Goal: Information Seeking & Learning: Learn about a topic

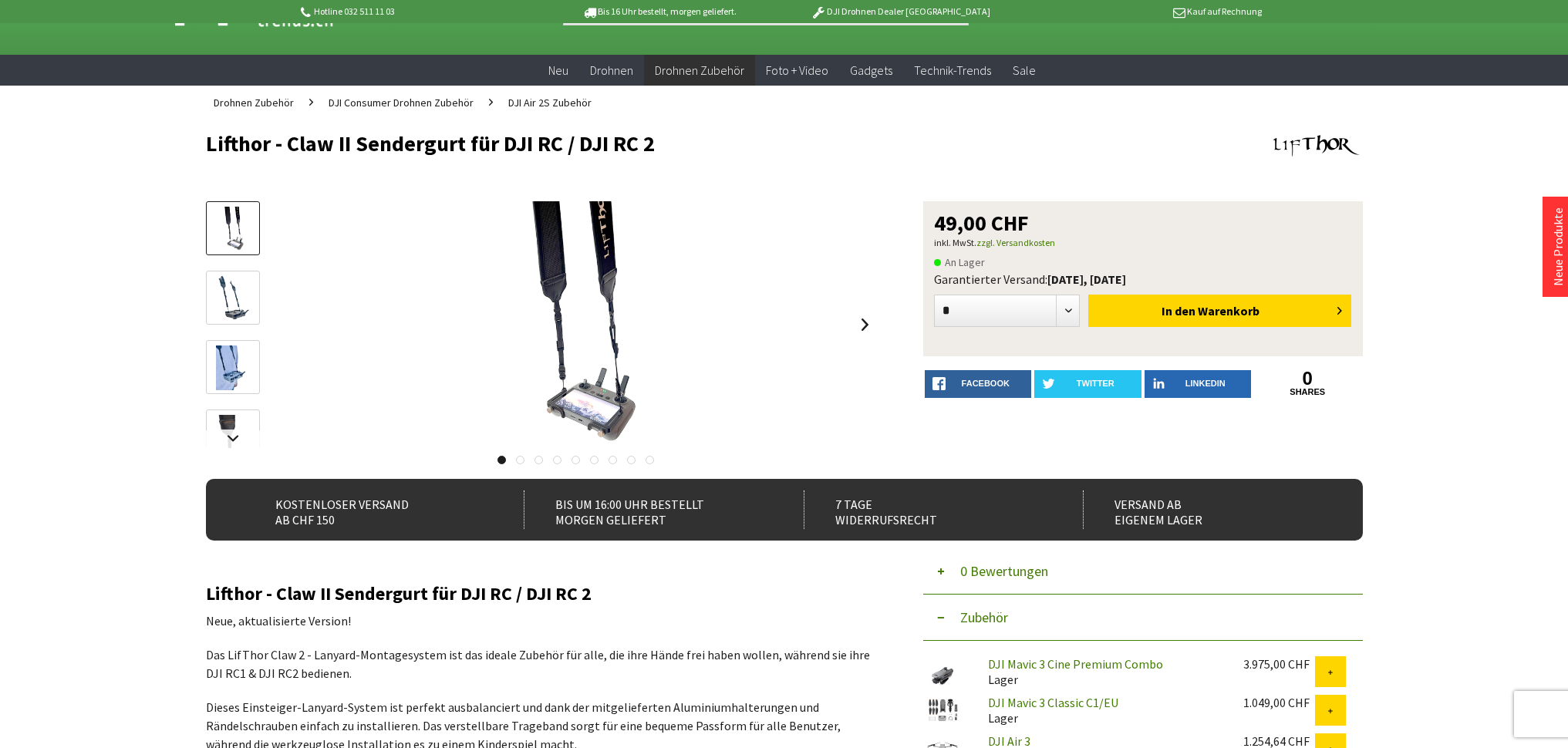
scroll to position [57, 0]
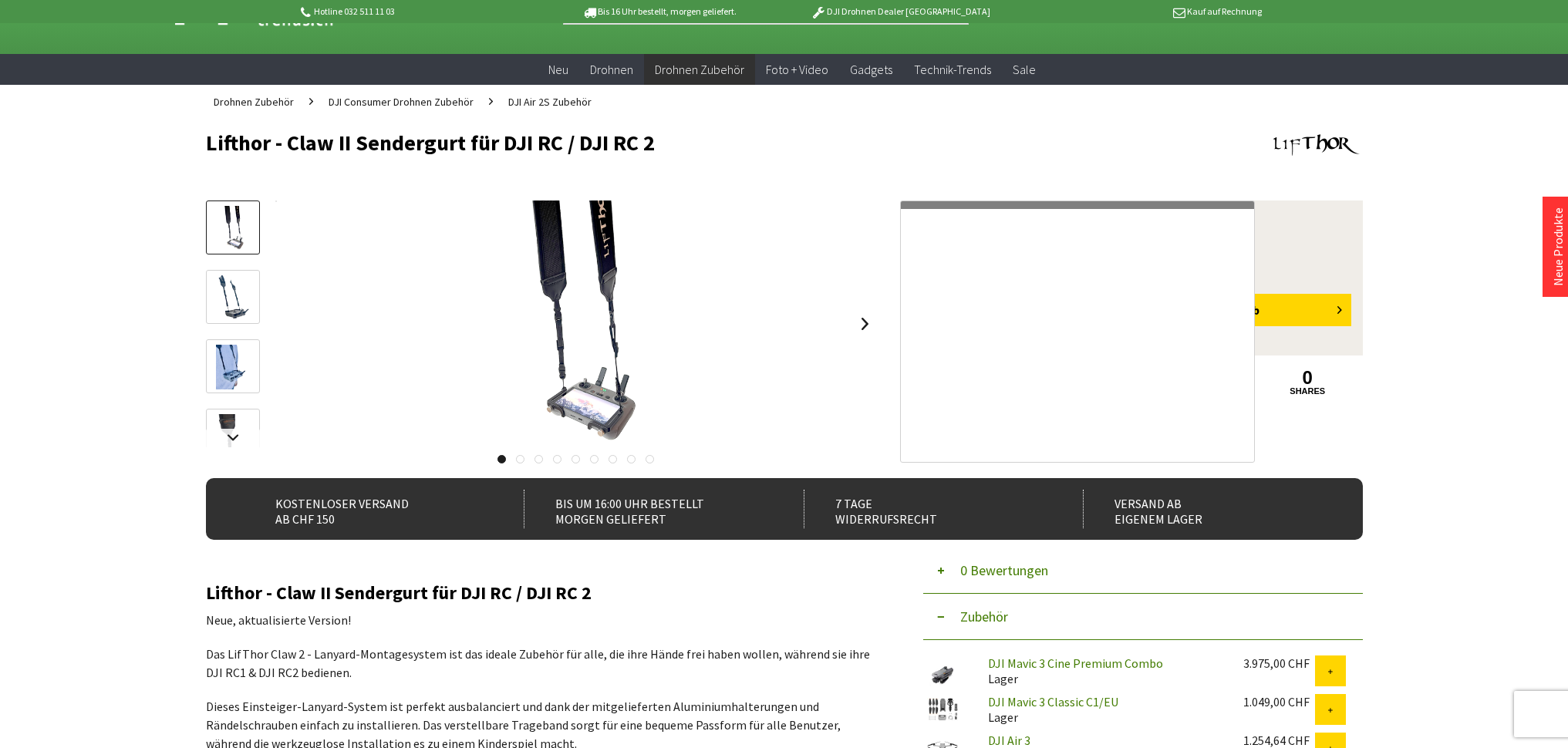
click at [598, 413] on img at bounding box center [576, 324] width 182 height 247
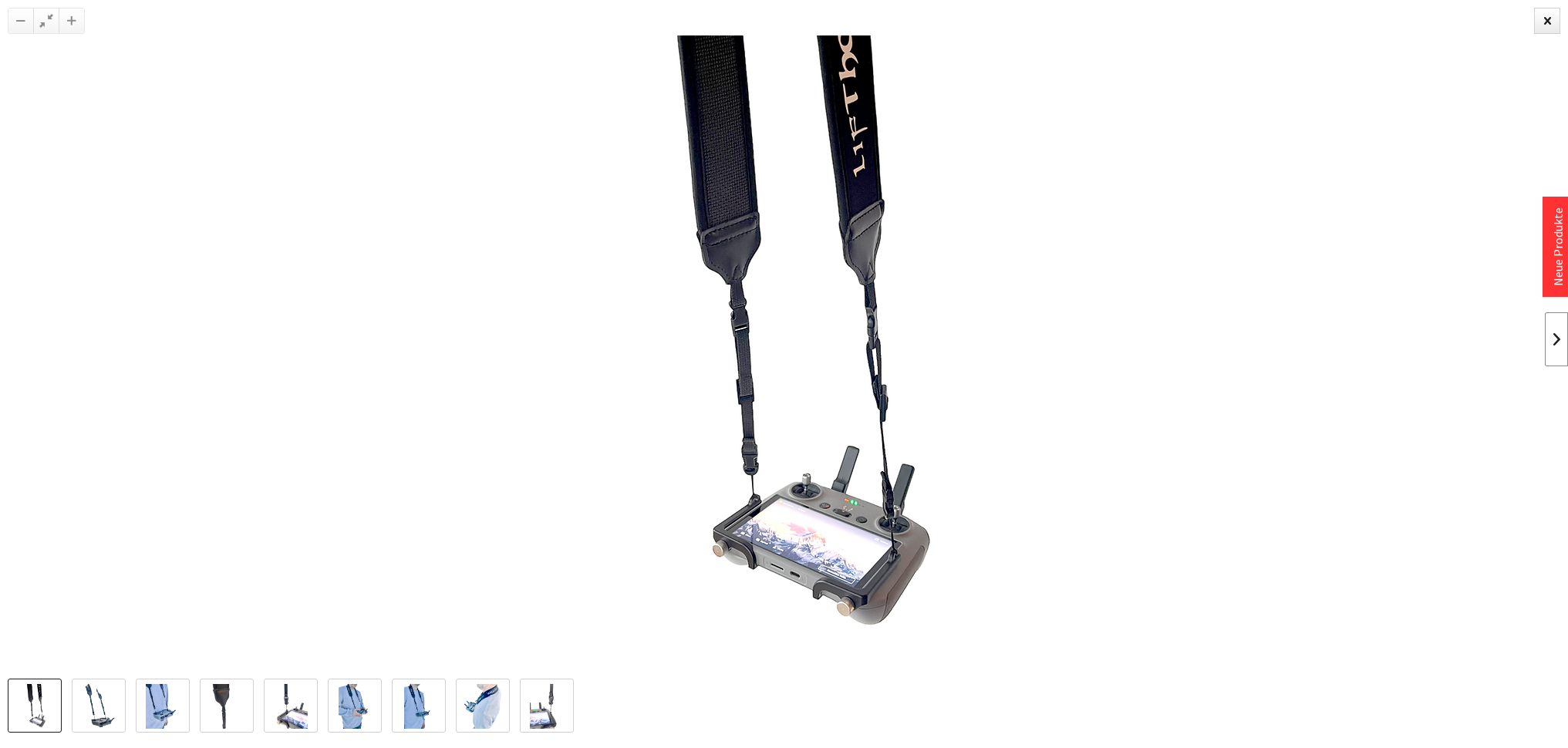
click at [1554, 343] on link at bounding box center [1556, 339] width 23 height 54
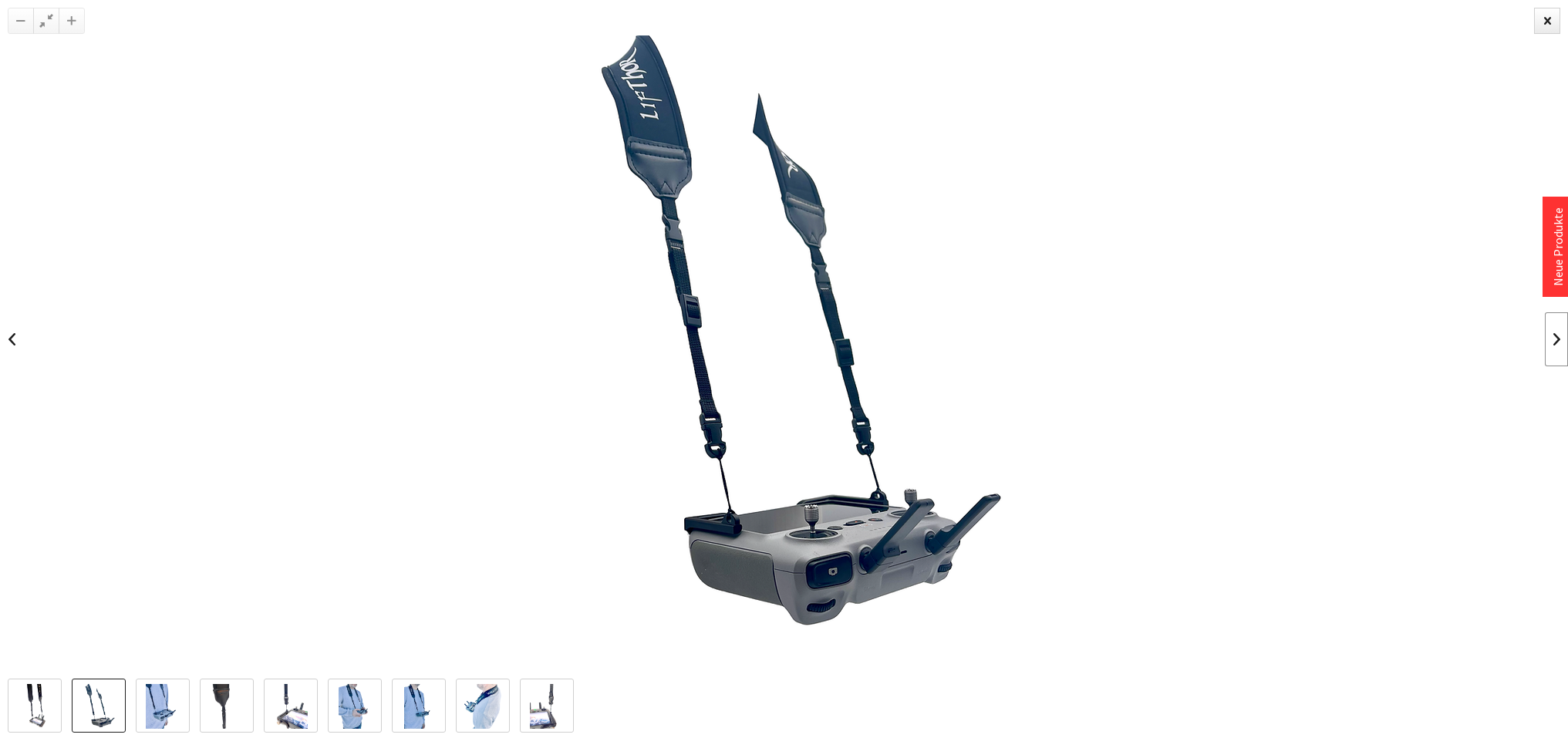
click at [1554, 343] on link at bounding box center [1556, 339] width 23 height 54
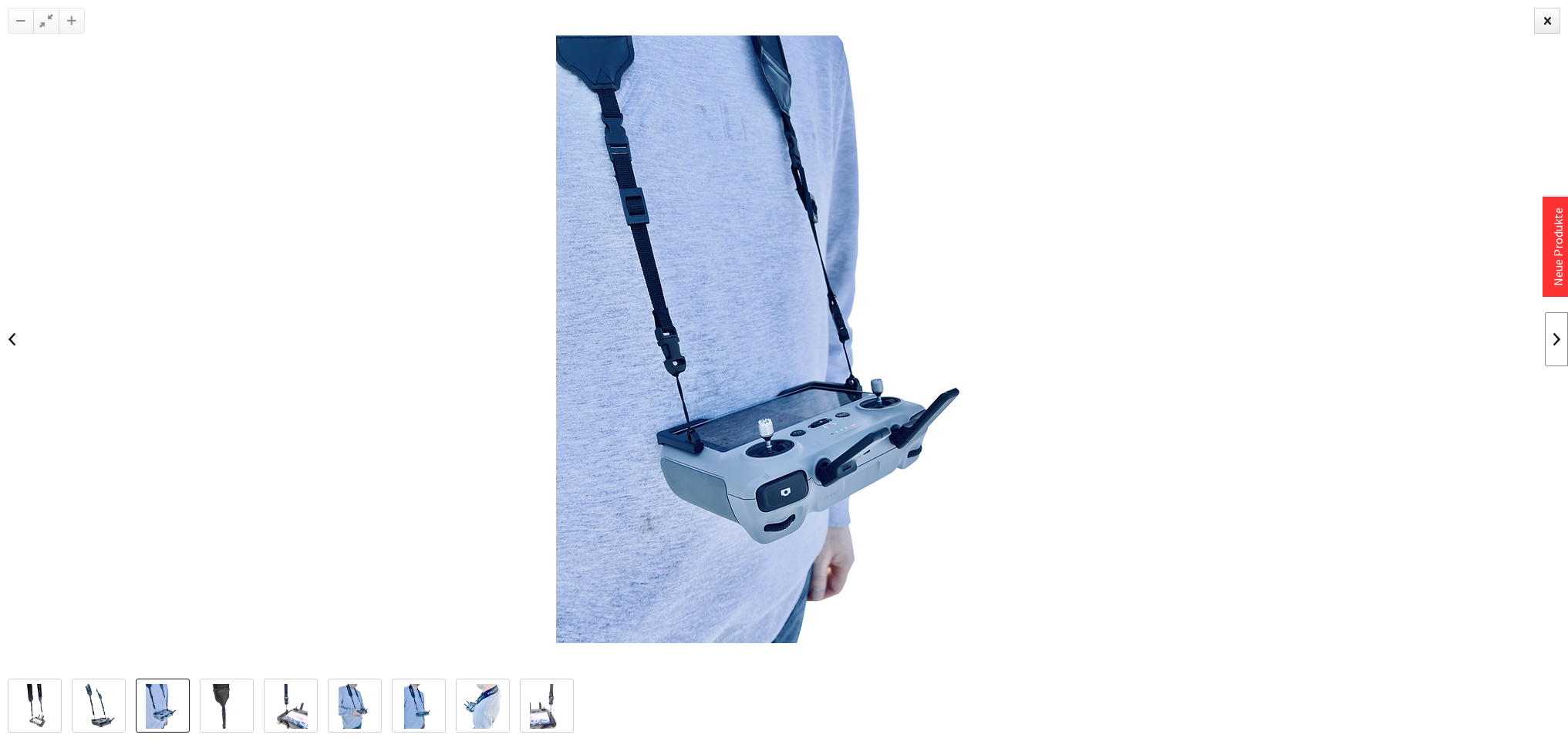
click at [1554, 343] on link at bounding box center [1556, 339] width 23 height 54
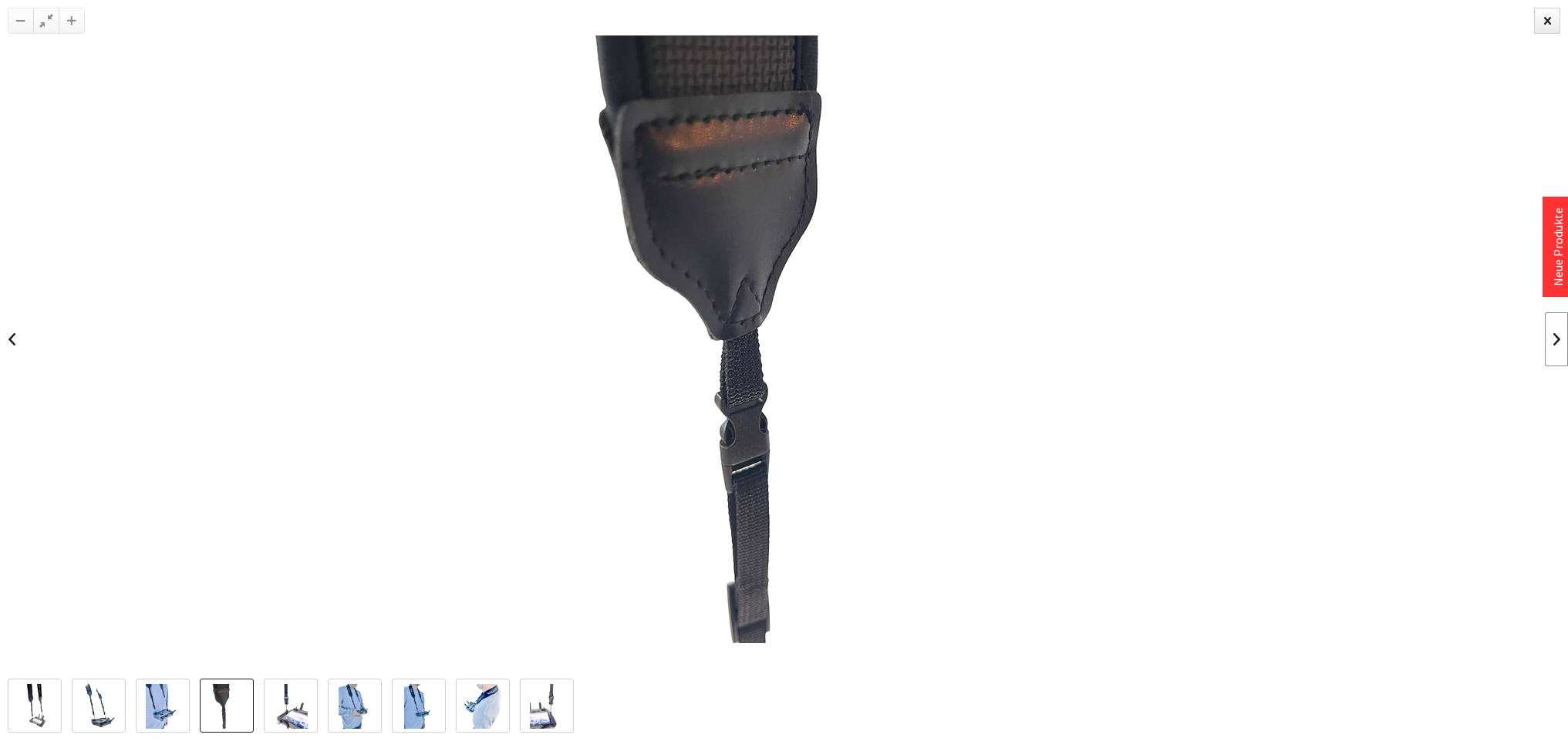
click at [1554, 343] on link at bounding box center [1556, 339] width 23 height 54
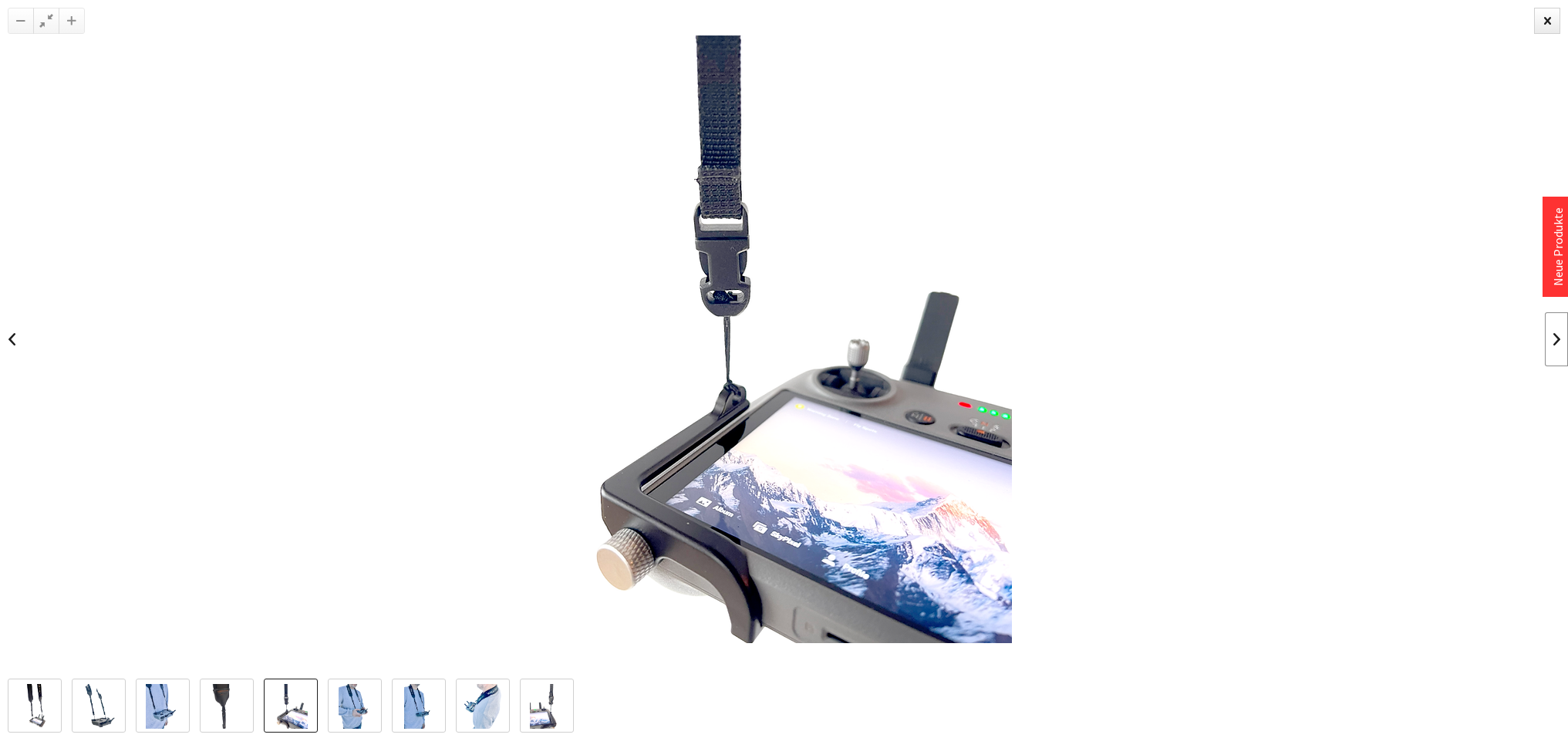
click at [1554, 343] on link at bounding box center [1556, 339] width 23 height 54
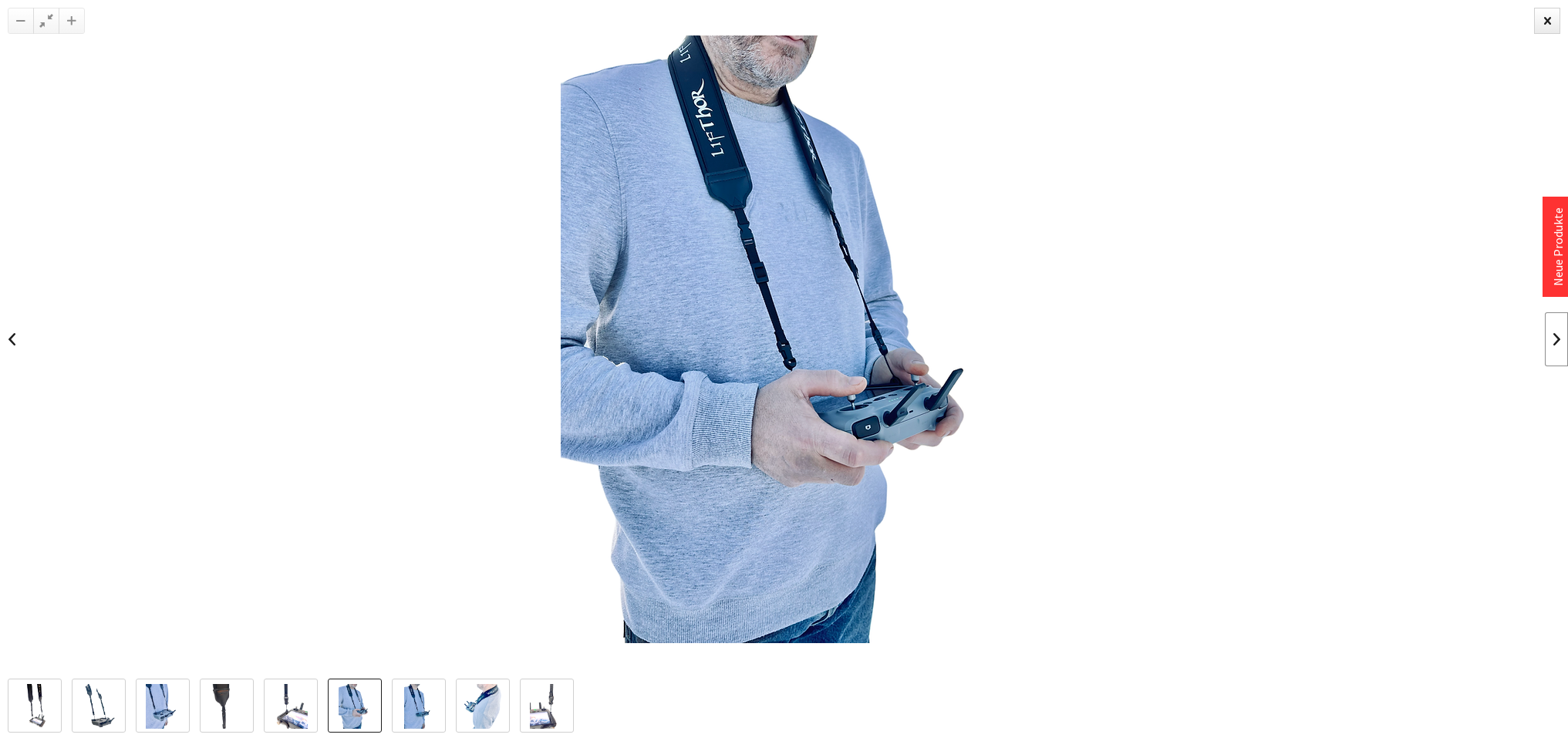
click at [1554, 343] on link at bounding box center [1556, 339] width 23 height 54
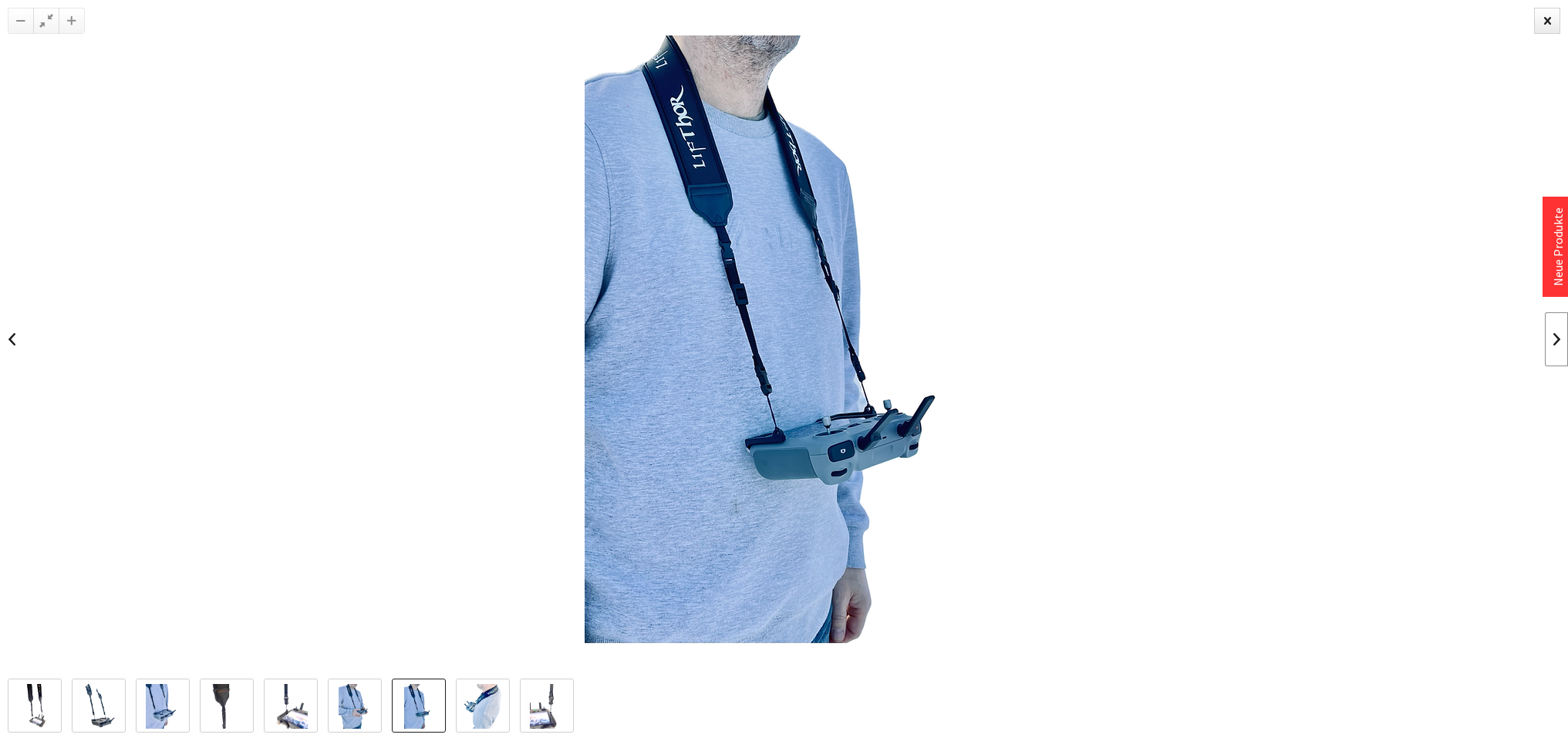
click at [1554, 343] on link at bounding box center [1556, 339] width 23 height 54
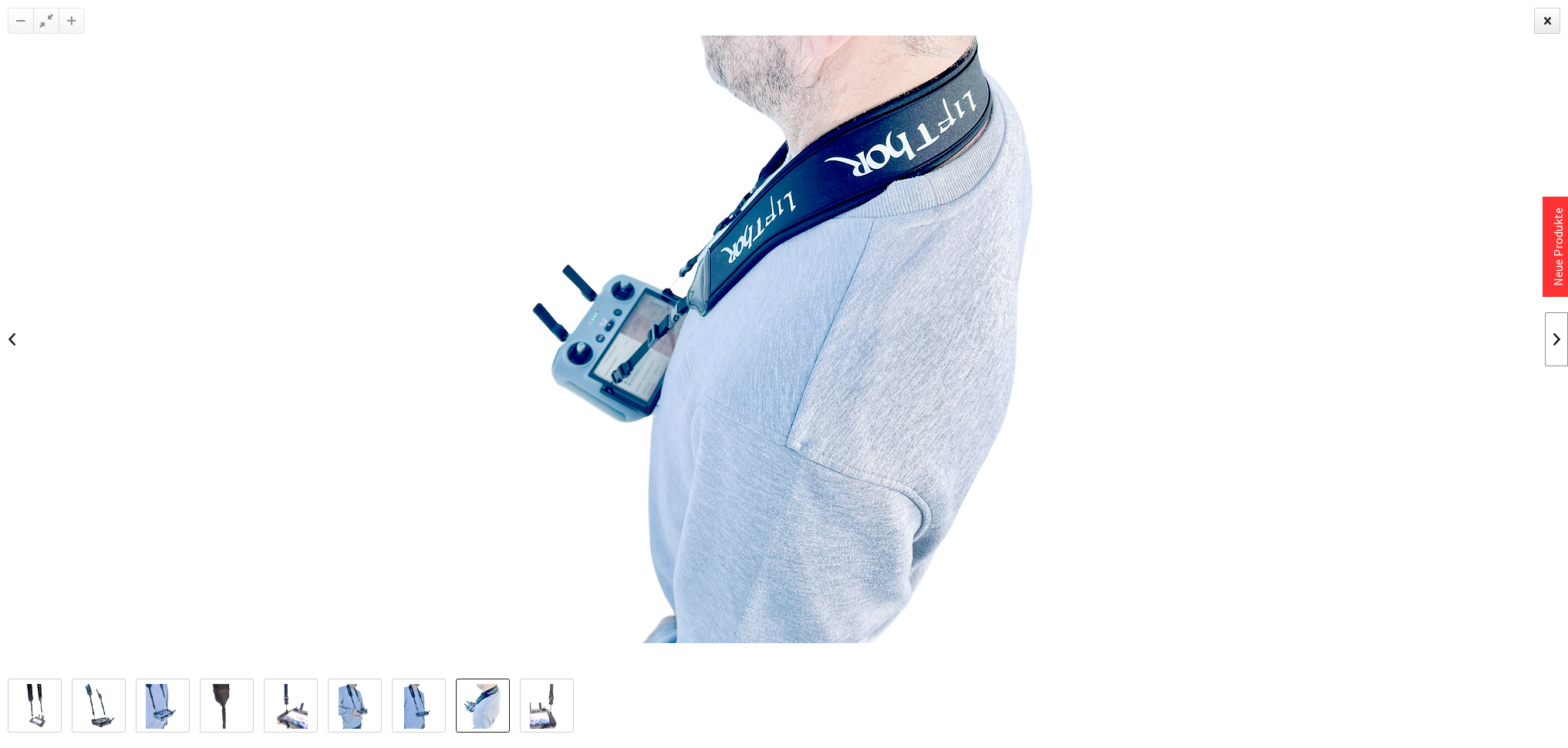
click at [1554, 343] on link at bounding box center [1556, 339] width 23 height 54
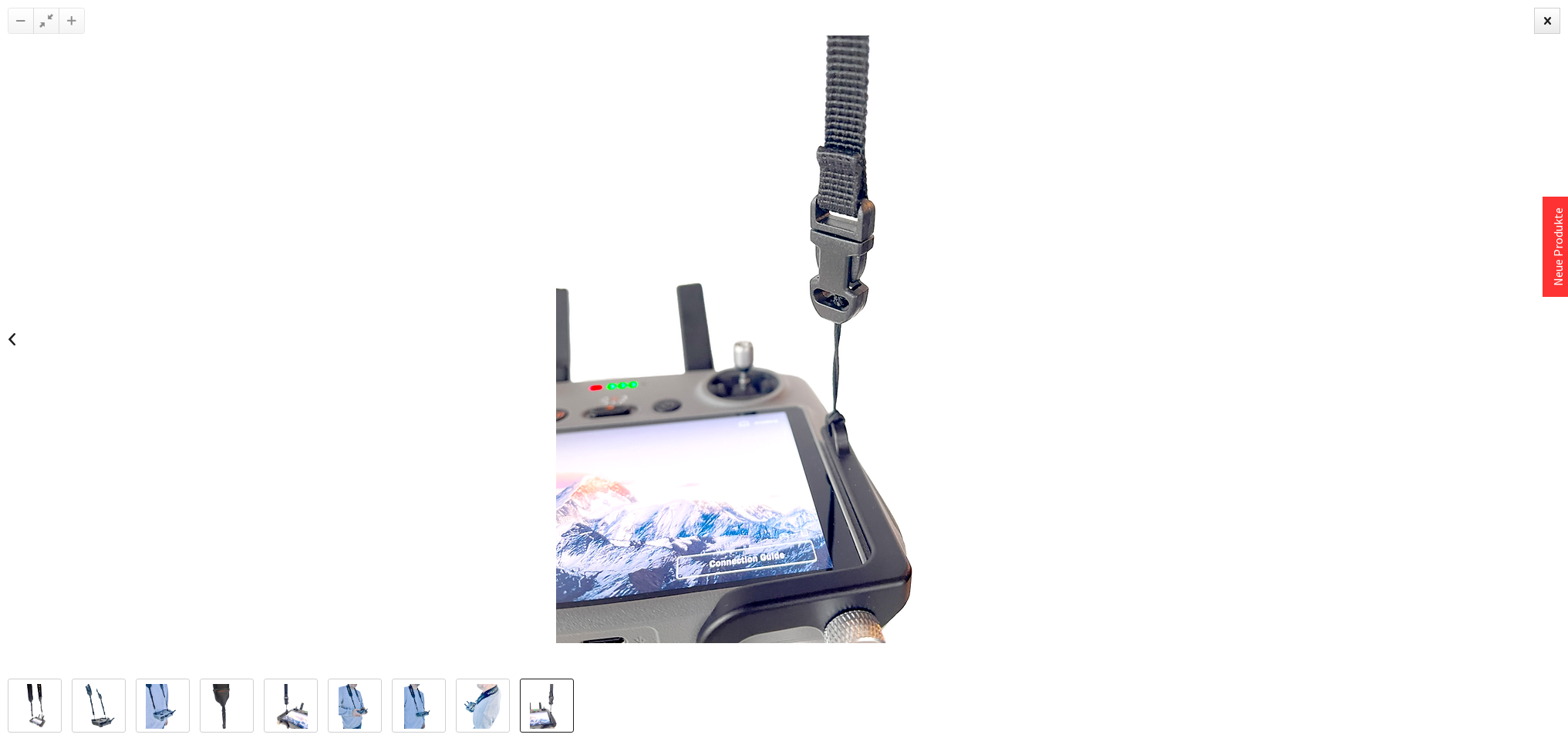
click at [1554, 343] on div at bounding box center [784, 339] width 1568 height 679
click at [22, 346] on link at bounding box center [11, 339] width 23 height 54
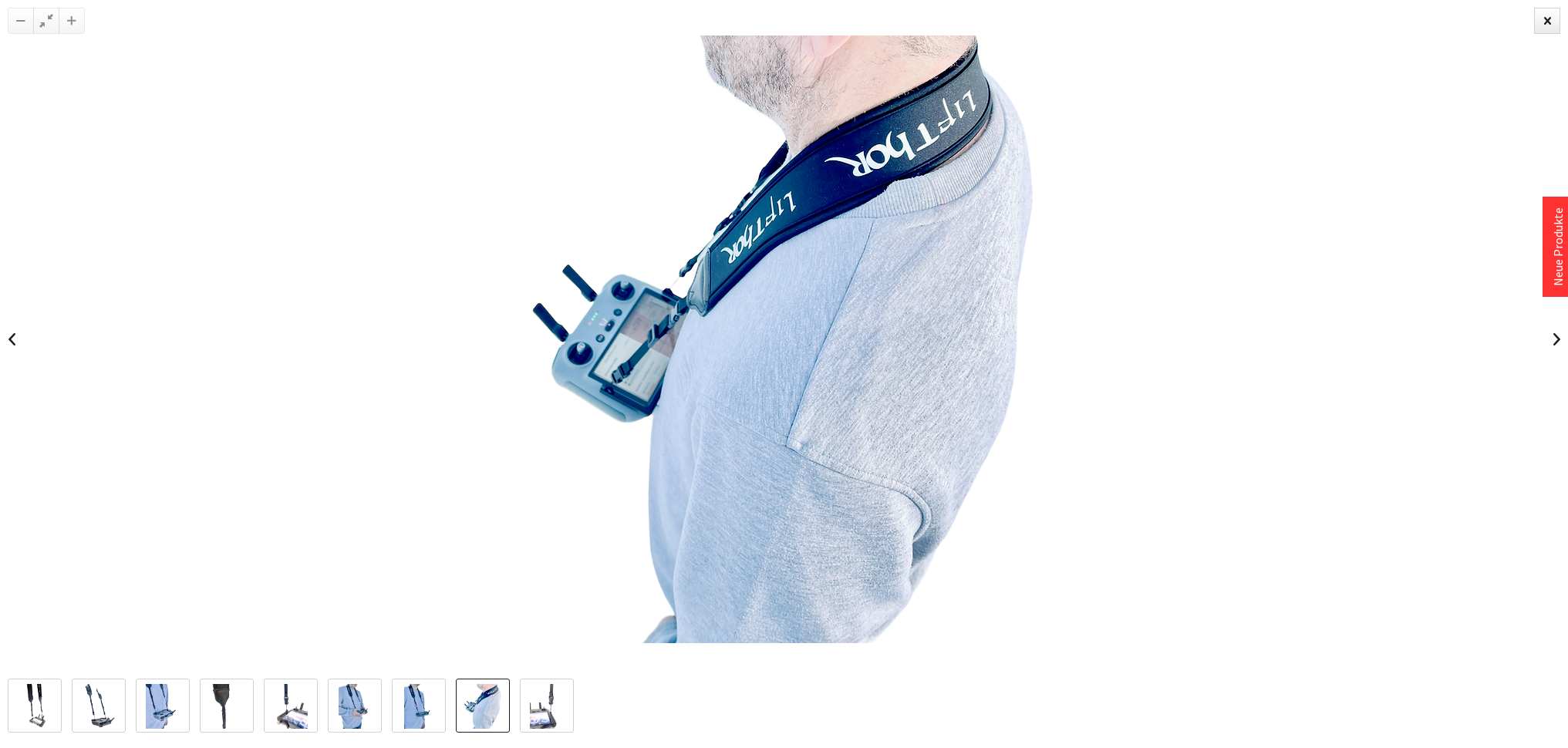
click at [23, 343] on div at bounding box center [784, 339] width 1568 height 679
click at [3, 337] on link at bounding box center [11, 339] width 23 height 54
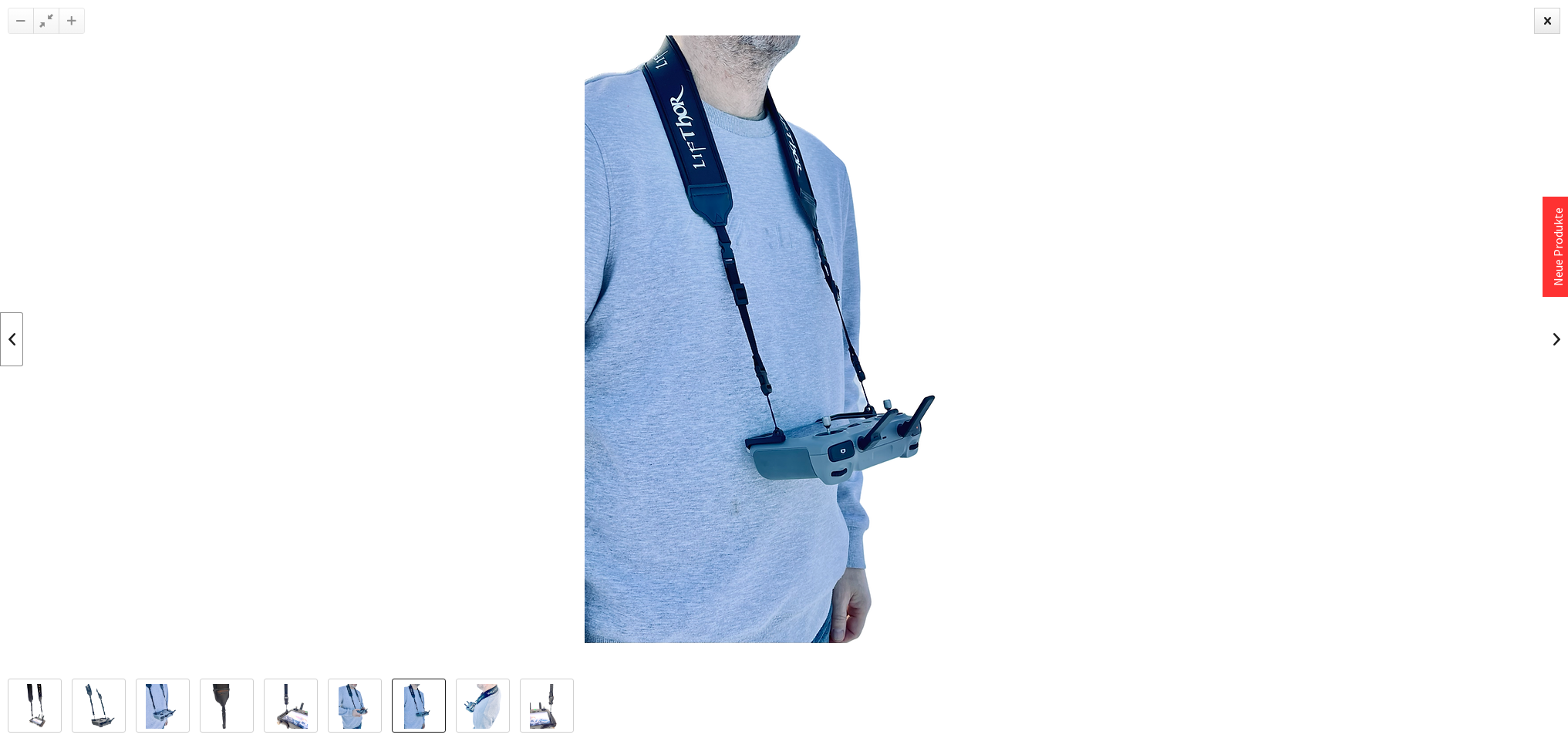
click at [3, 337] on link at bounding box center [11, 339] width 23 height 54
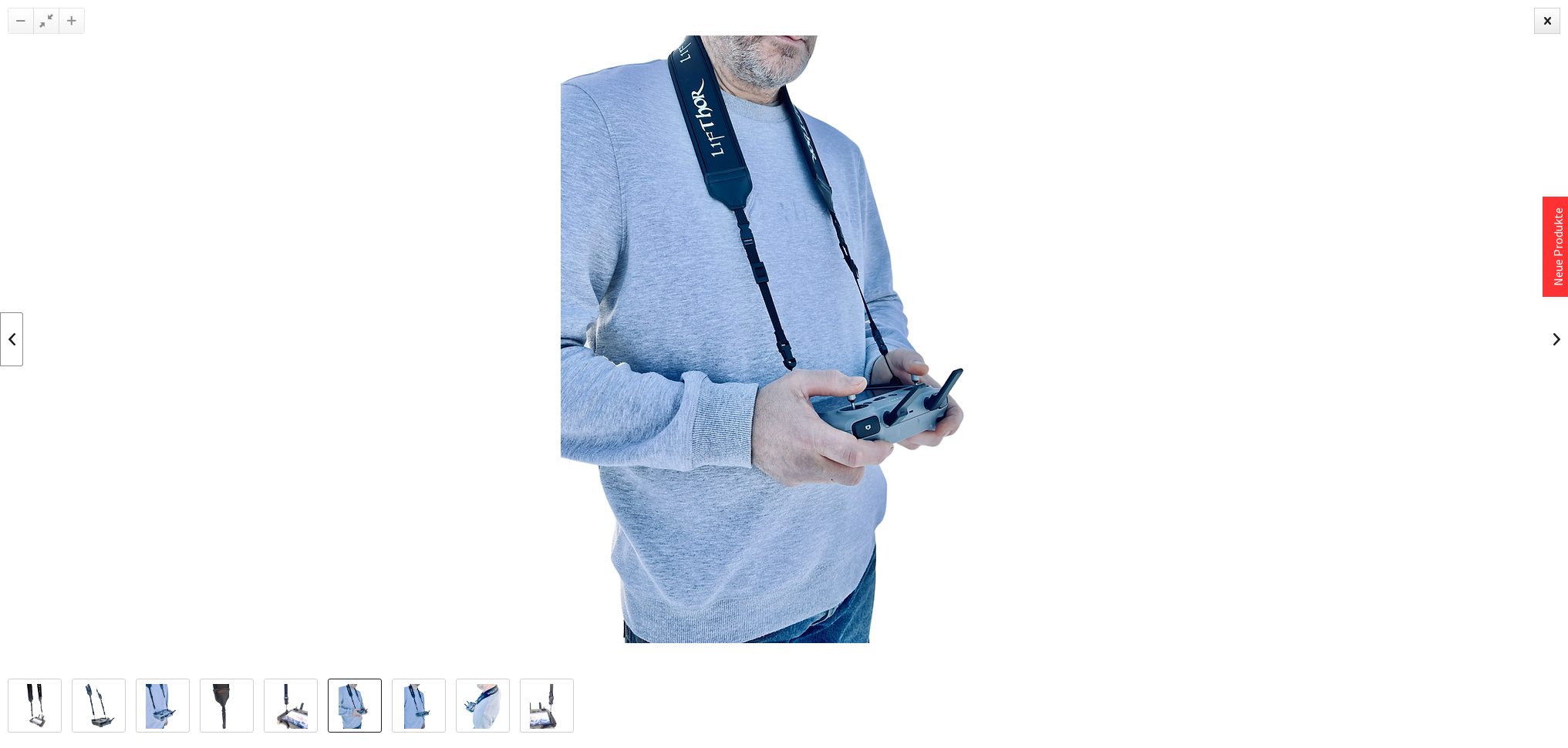
click at [3, 337] on link at bounding box center [11, 339] width 23 height 54
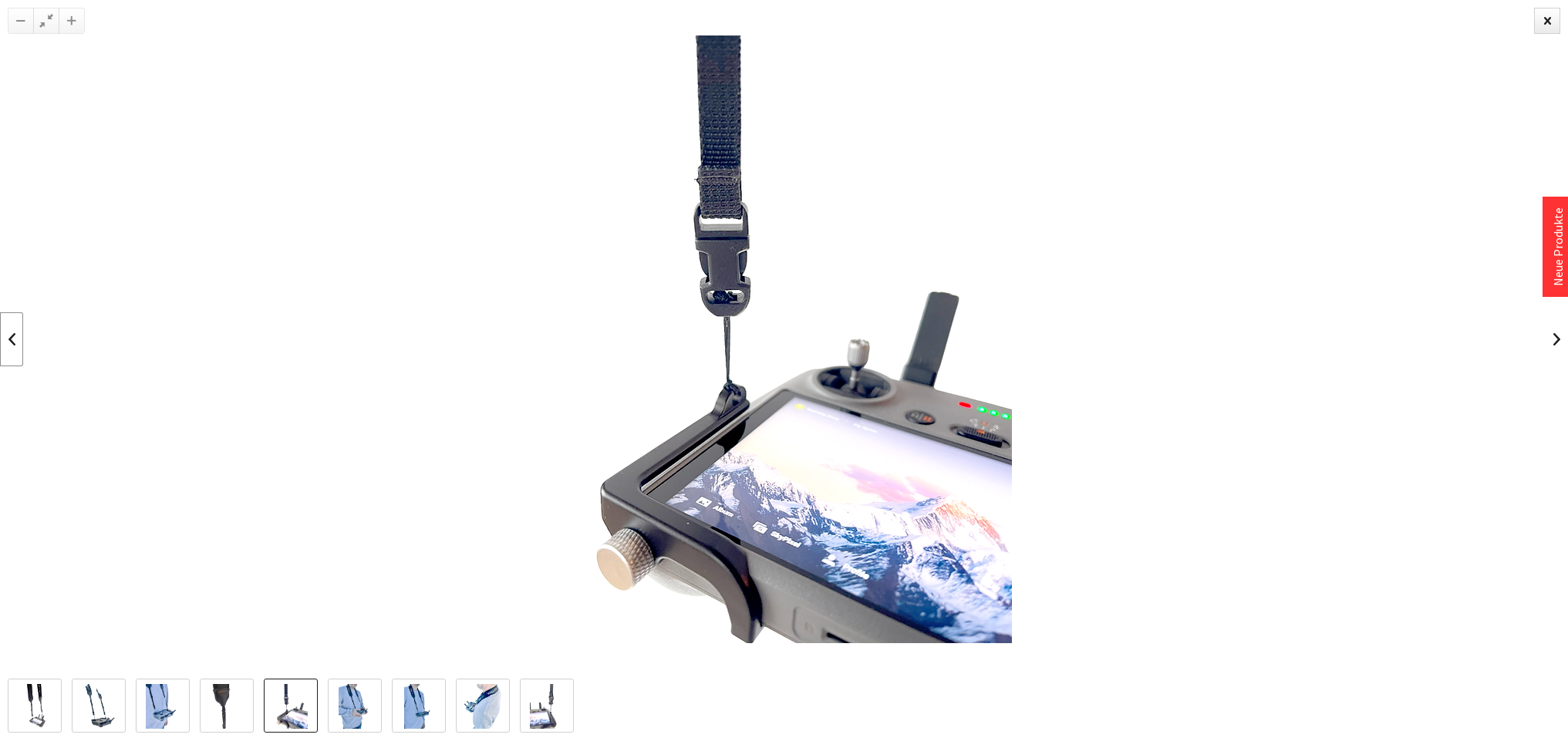
click at [15, 346] on link at bounding box center [11, 339] width 23 height 54
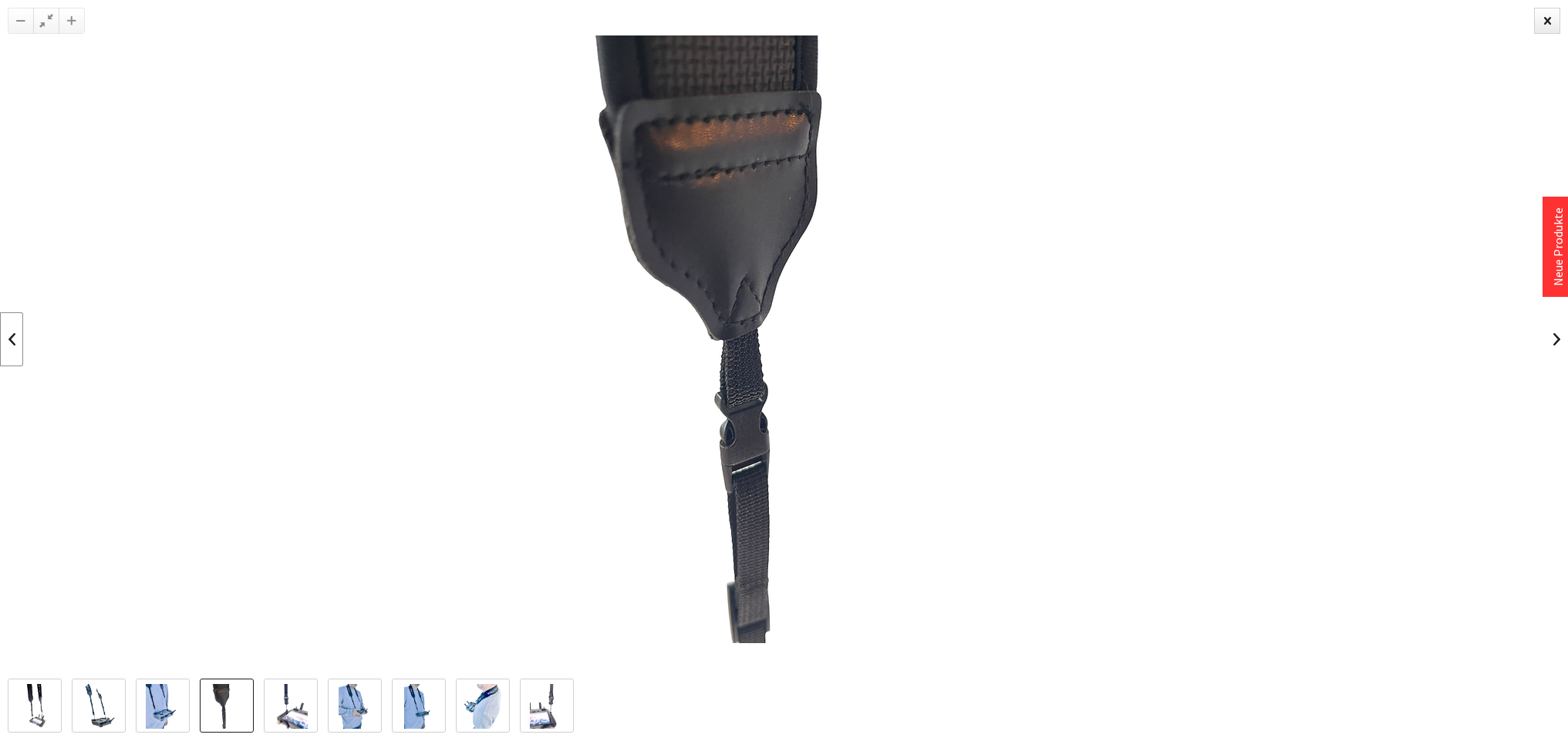
click at [15, 346] on link at bounding box center [11, 339] width 23 height 54
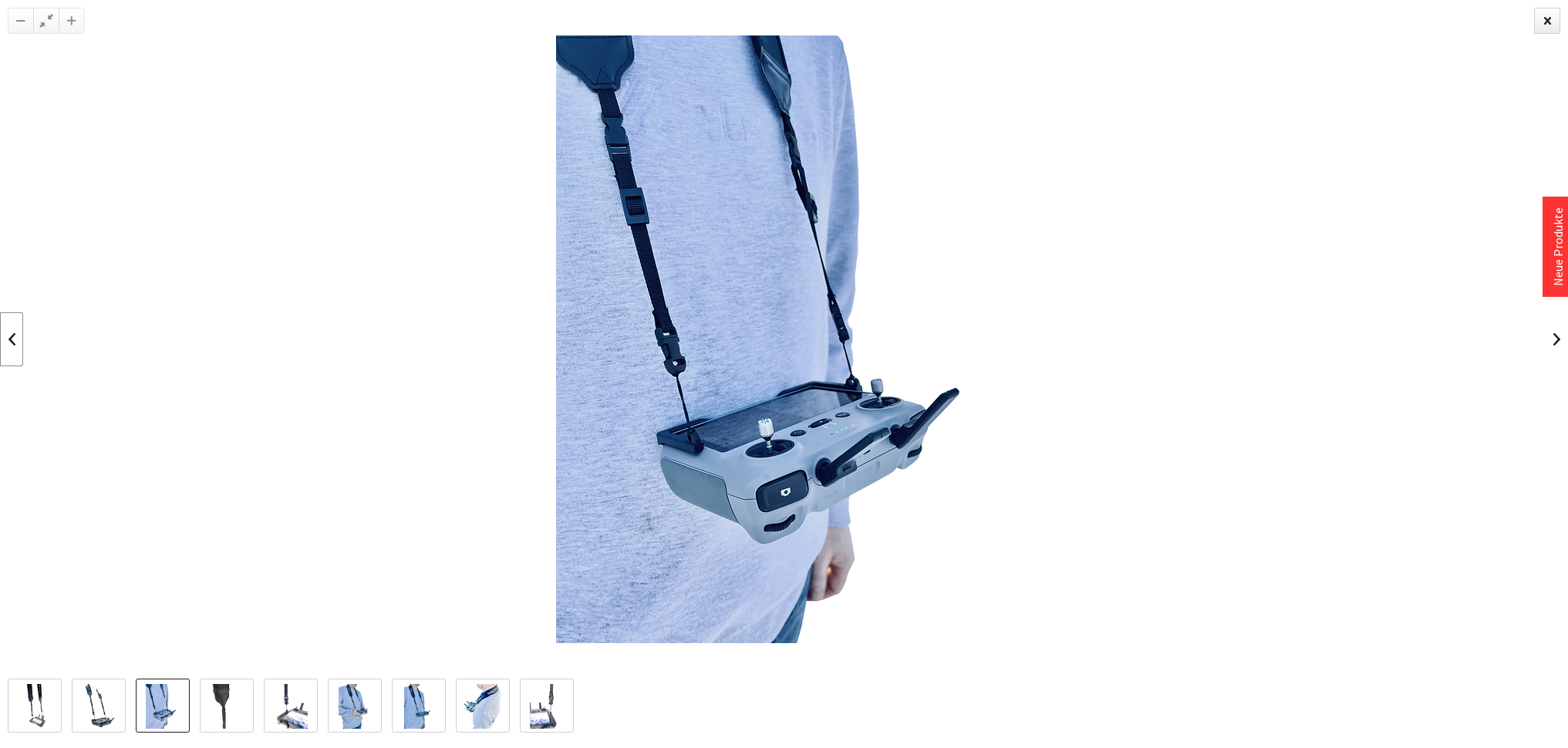
click at [15, 346] on link at bounding box center [11, 339] width 23 height 54
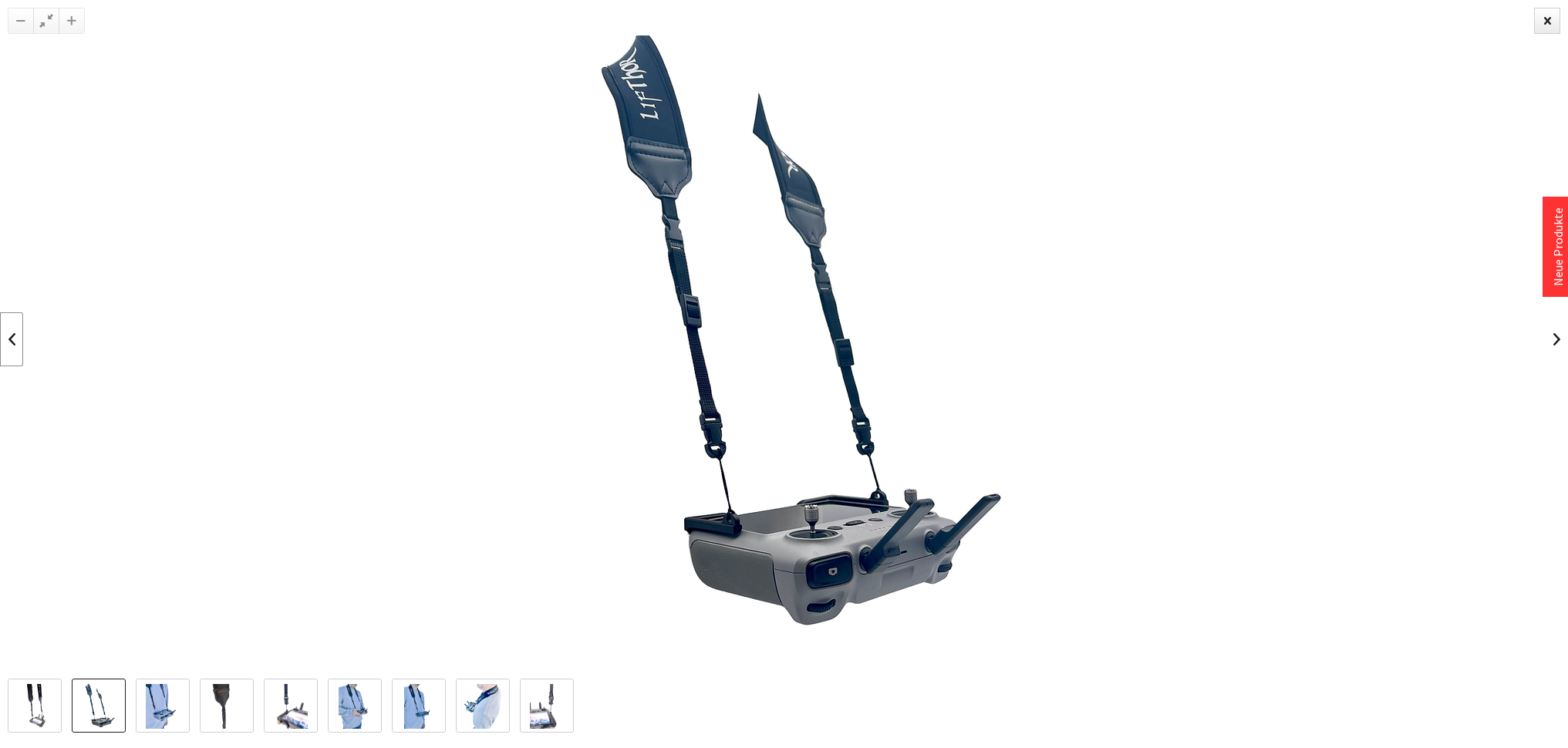
click at [15, 346] on link at bounding box center [11, 339] width 23 height 54
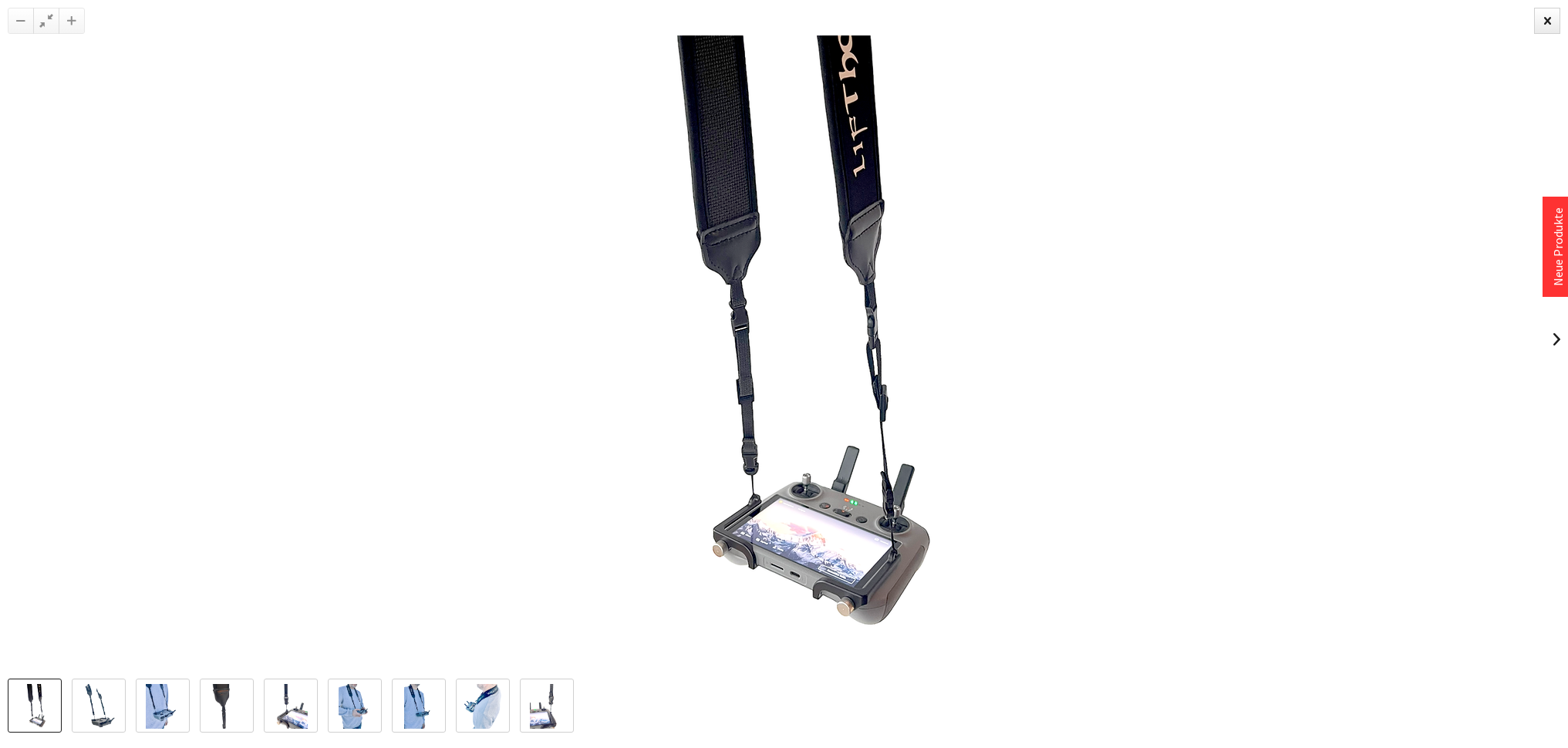
click at [15, 346] on div at bounding box center [784, 339] width 1568 height 679
click at [1545, 18] on div at bounding box center [1547, 21] width 26 height 26
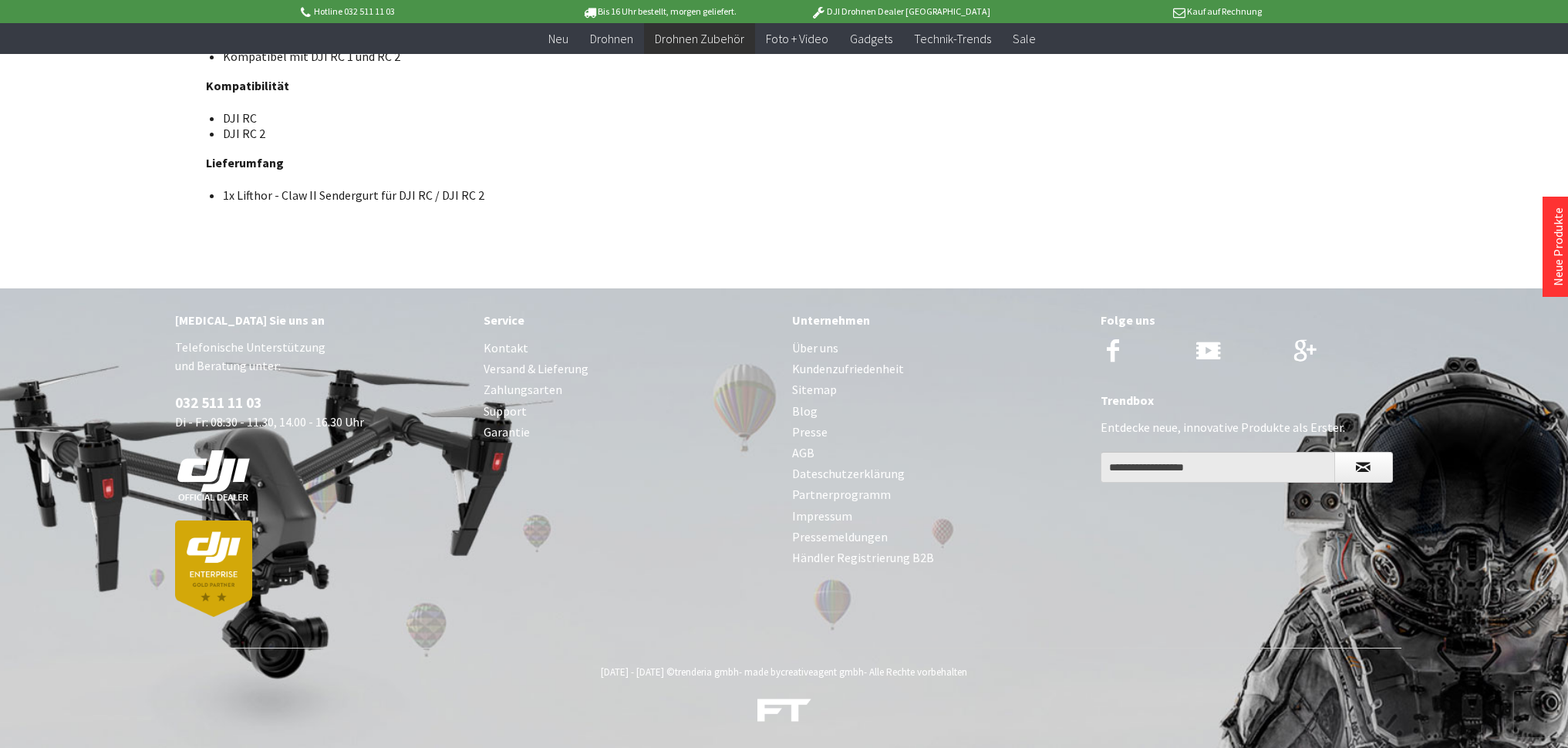
scroll to position [984, 0]
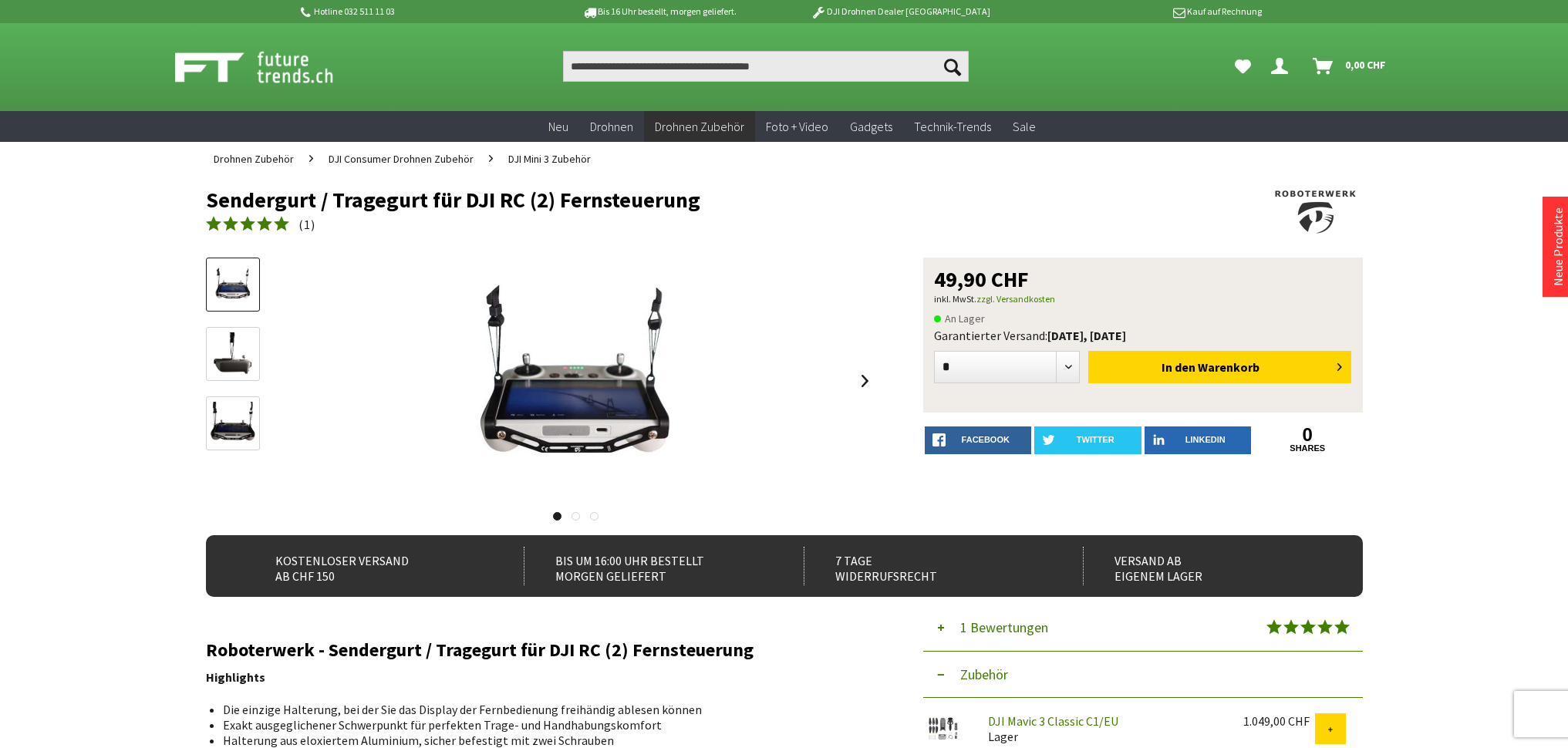
click at [223, 291] on img at bounding box center [233, 286] width 45 height 45
click at [229, 355] on img at bounding box center [233, 355] width 45 height 45
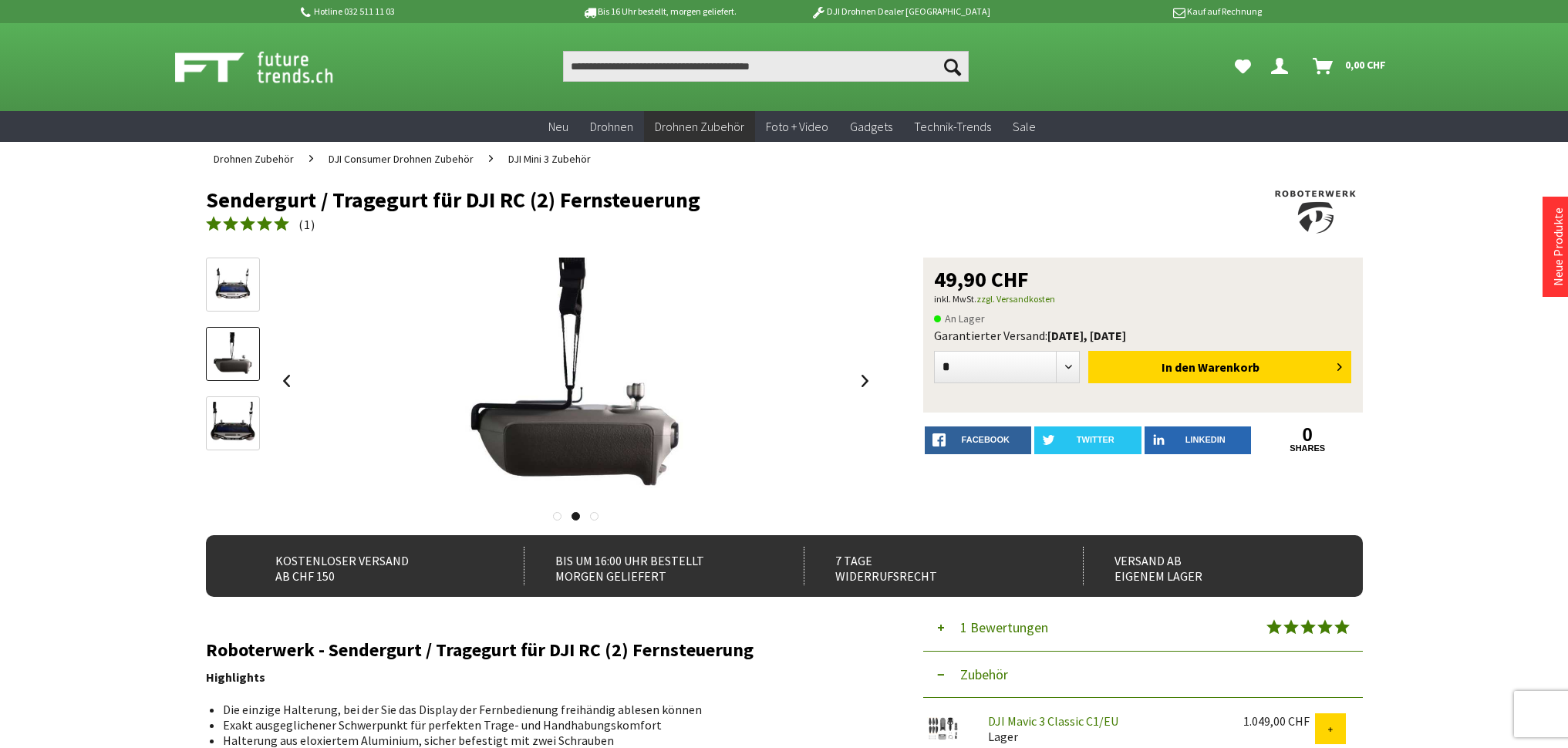
click at [232, 415] on img at bounding box center [233, 424] width 45 height 45
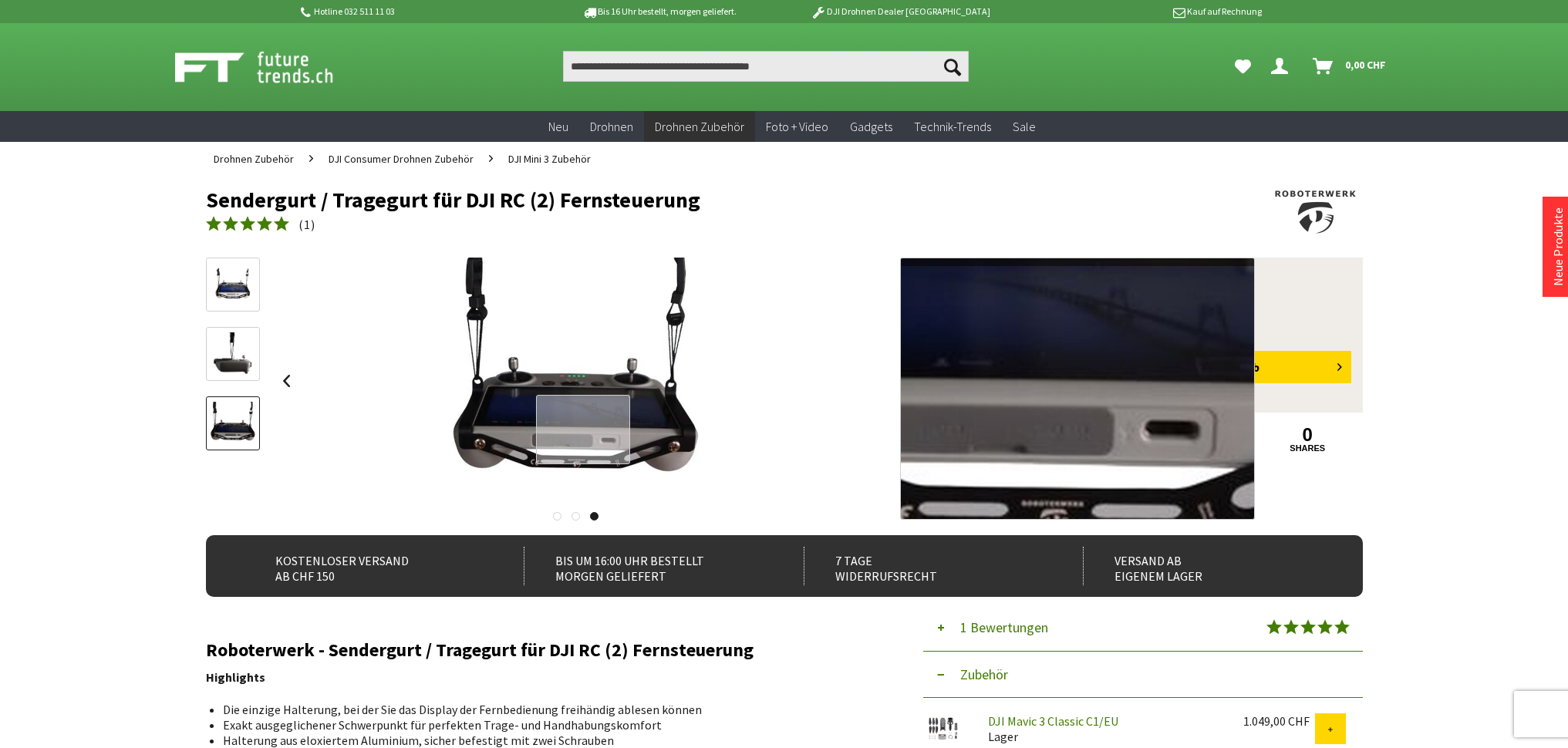
click at [583, 430] on div at bounding box center [584, 430] width 95 height 70
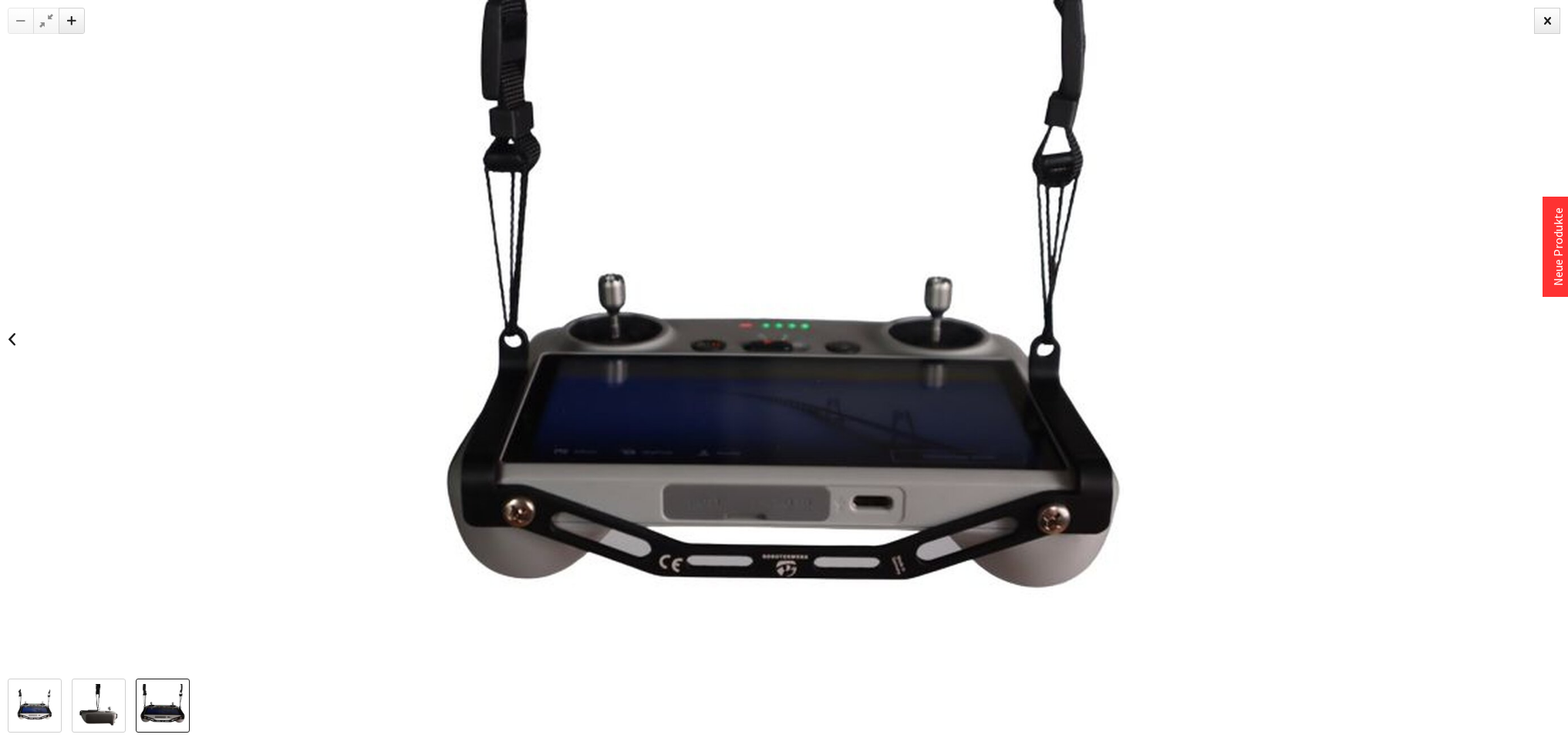
click at [177, 708] on img at bounding box center [163, 707] width 45 height 45
click at [81, 703] on img at bounding box center [99, 707] width 45 height 45
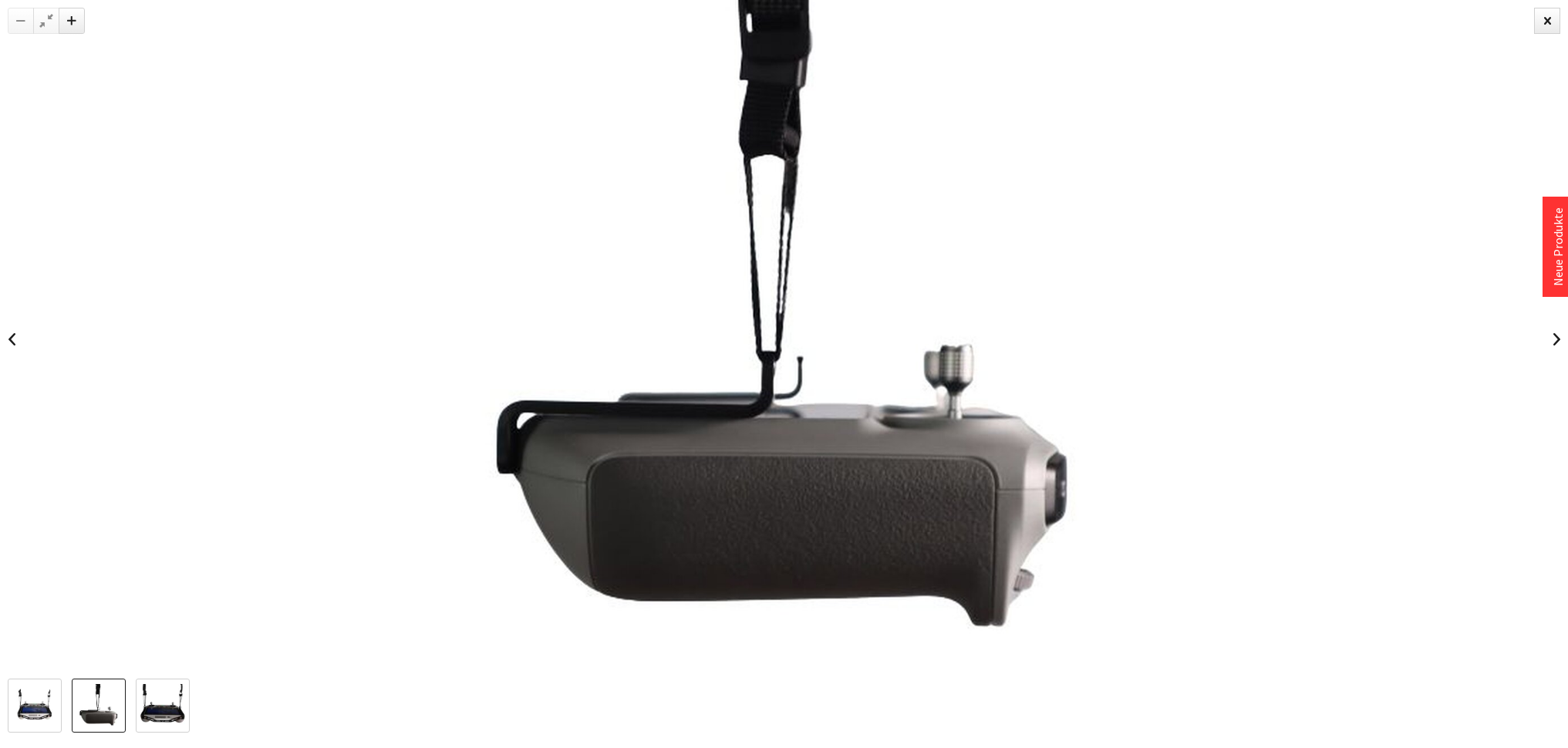
click at [67, 704] on div at bounding box center [103, 706] width 190 height 54
click at [1542, 22] on div at bounding box center [1547, 21] width 26 height 26
